Goal: Transaction & Acquisition: Book appointment/travel/reservation

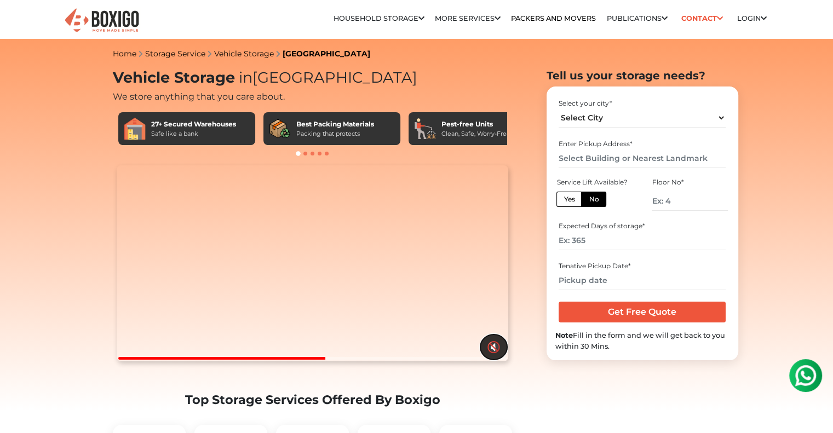
click at [485, 360] on button "🔇" at bounding box center [493, 347] width 27 height 25
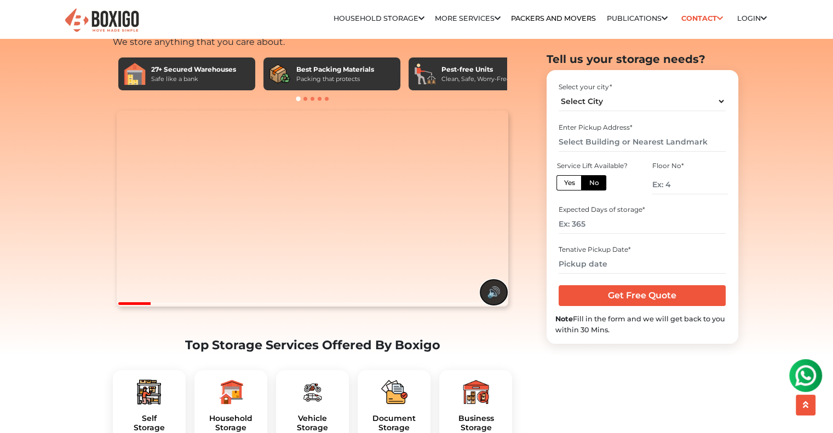
scroll to position [164, 0]
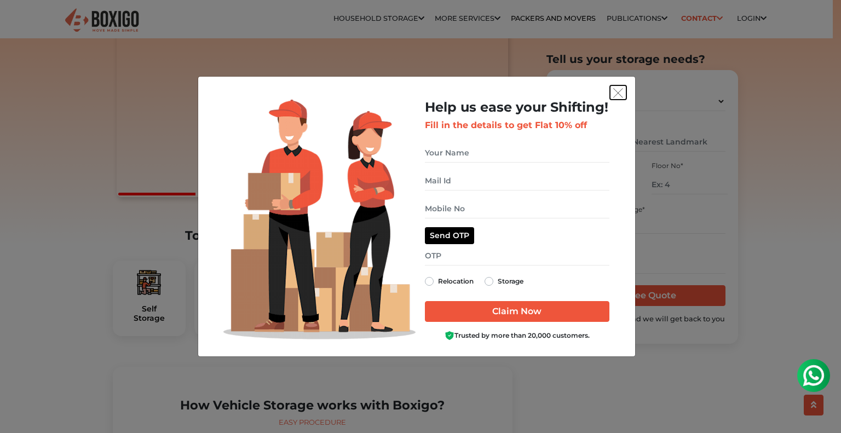
click at [618, 90] on img "get free quote dialog" at bounding box center [618, 93] width 10 height 10
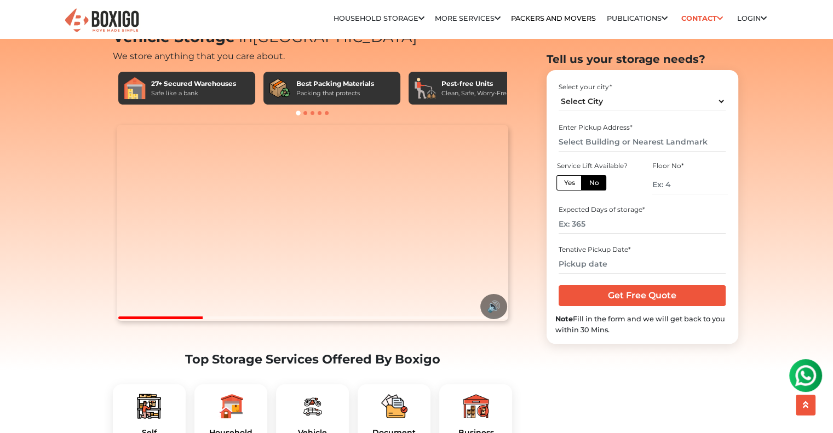
scroll to position [0, 0]
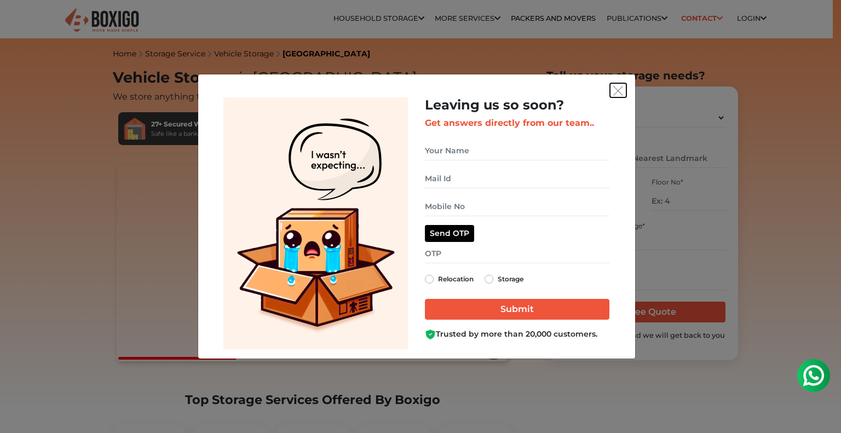
click at [622, 91] on img "get free quote dialog" at bounding box center [618, 91] width 10 height 10
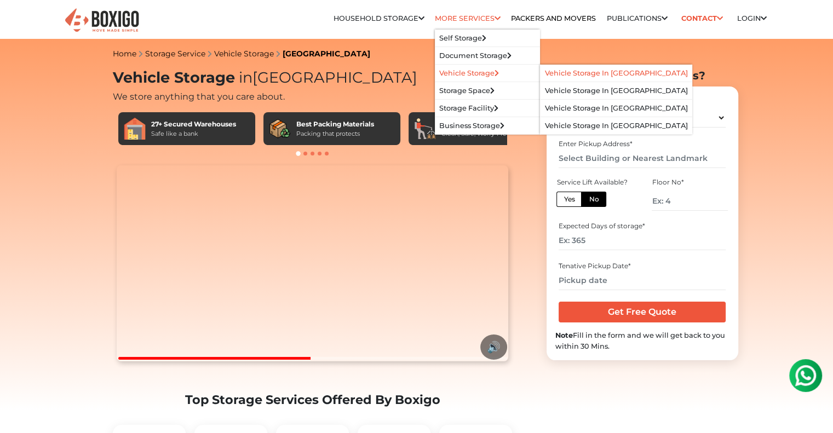
click at [557, 69] on link "Vehicle Storage in [GEOGRAPHIC_DATA]" at bounding box center [616, 73] width 143 height 8
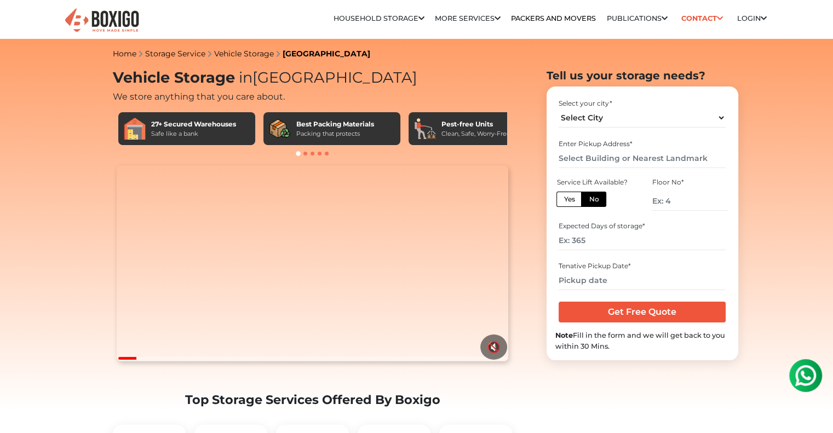
click at [353, 265] on video "Your browser does not support the video tag." at bounding box center [313, 263] width 392 height 196
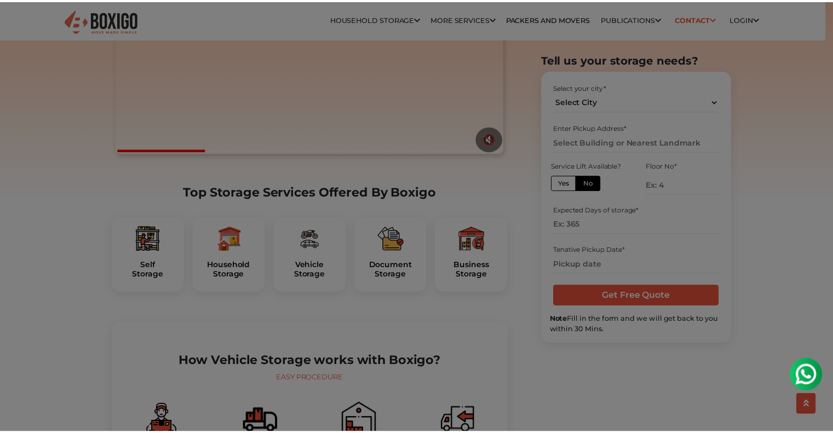
scroll to position [219, 0]
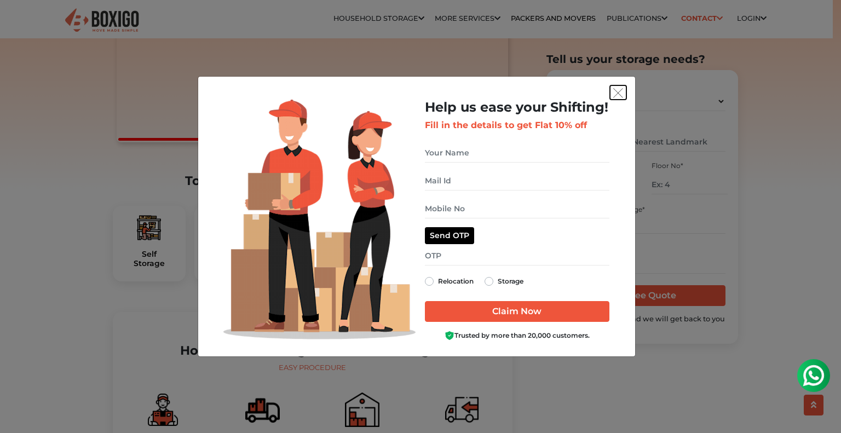
click at [614, 94] on img "get free quote dialog" at bounding box center [618, 93] width 10 height 10
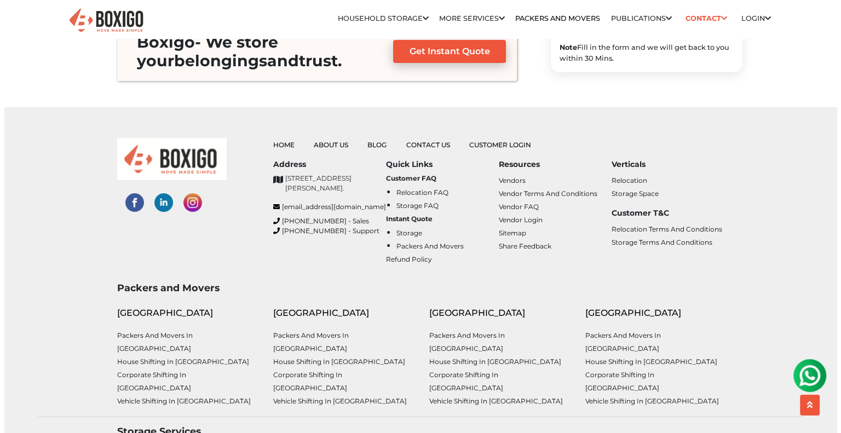
scroll to position [4326, 0]
